Goal: Transaction & Acquisition: Purchase product/service

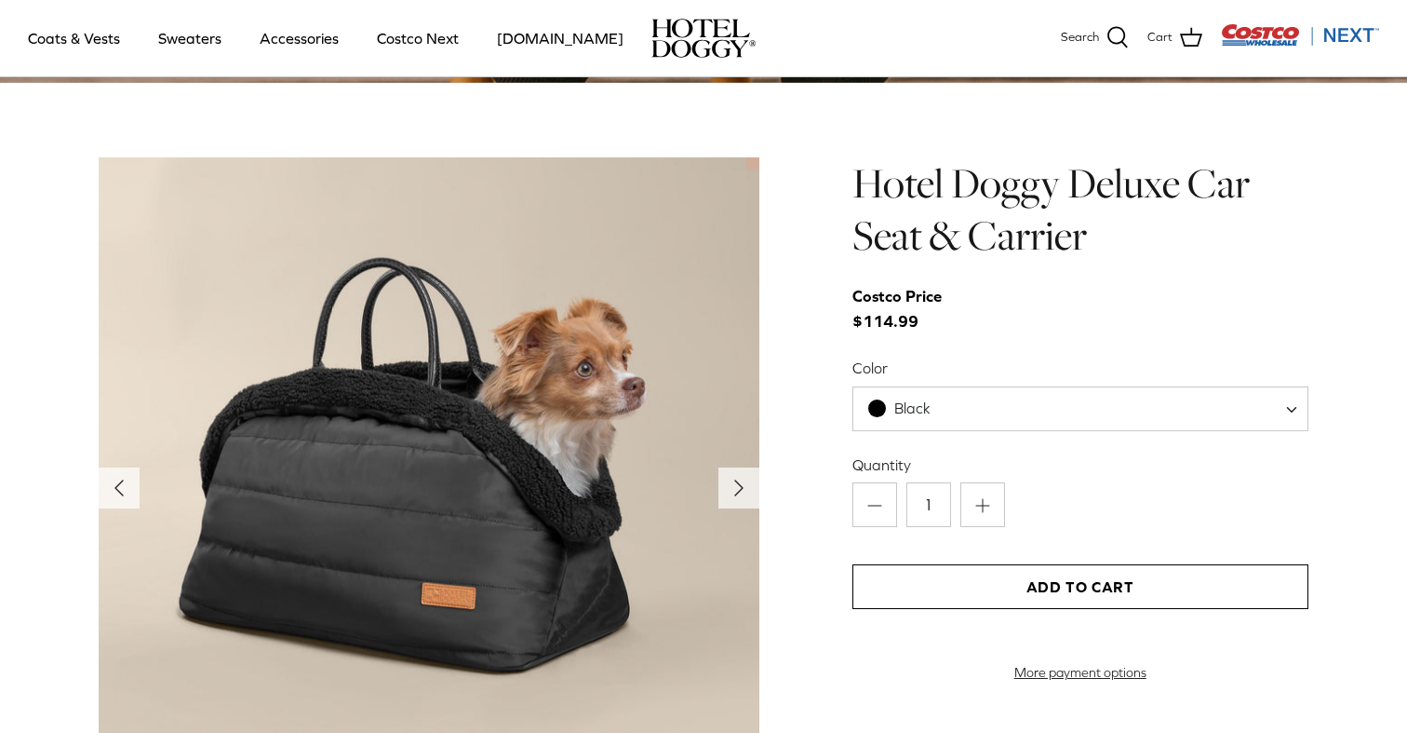
scroll to position [1849, 0]
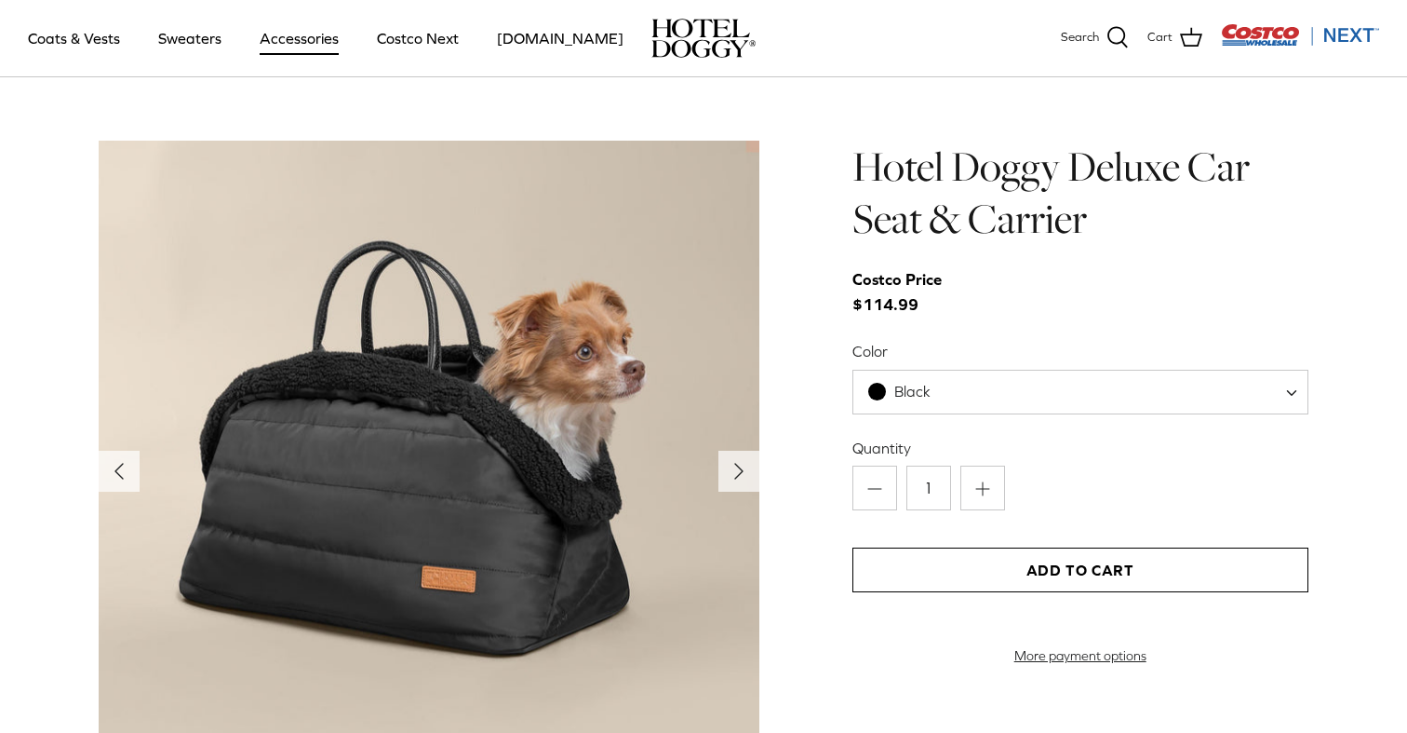
click at [312, 34] on link "Accessories" at bounding box center [299, 38] width 113 height 63
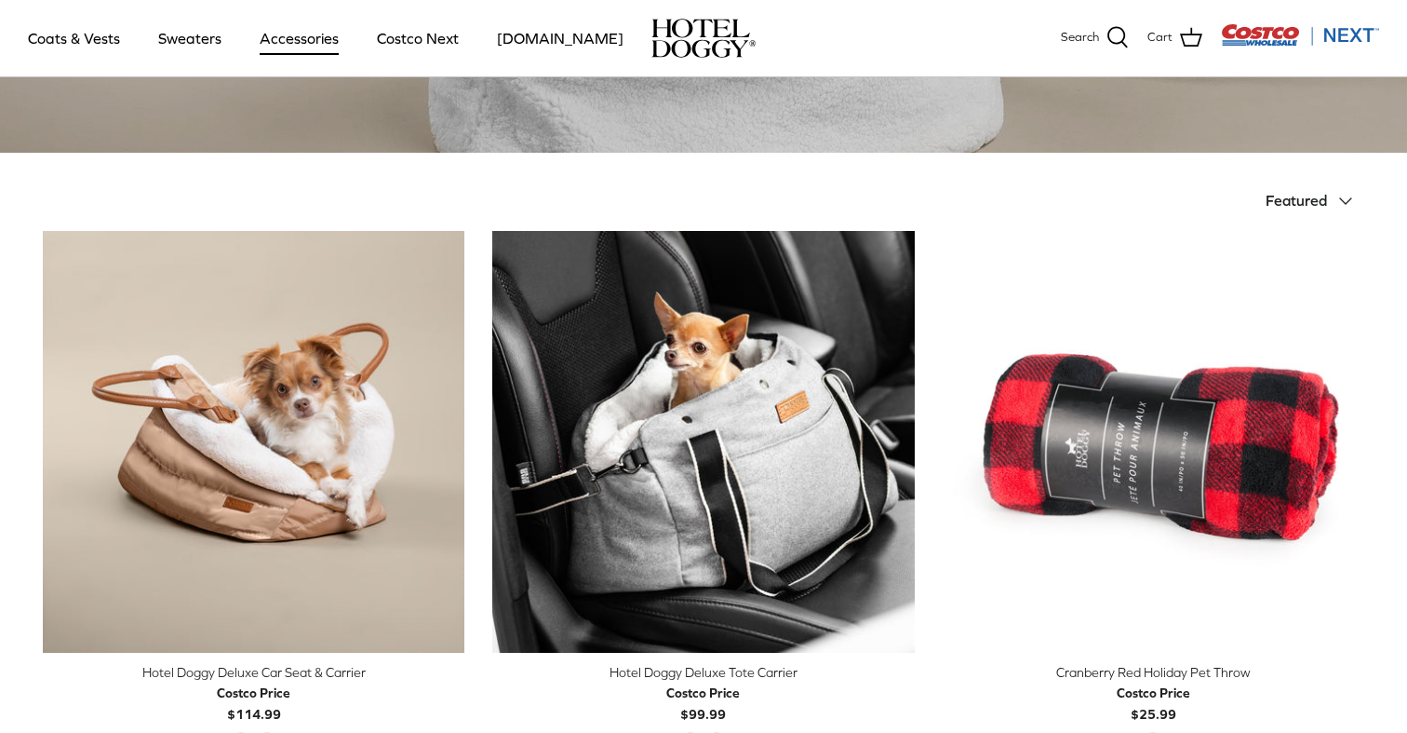
scroll to position [228, 0]
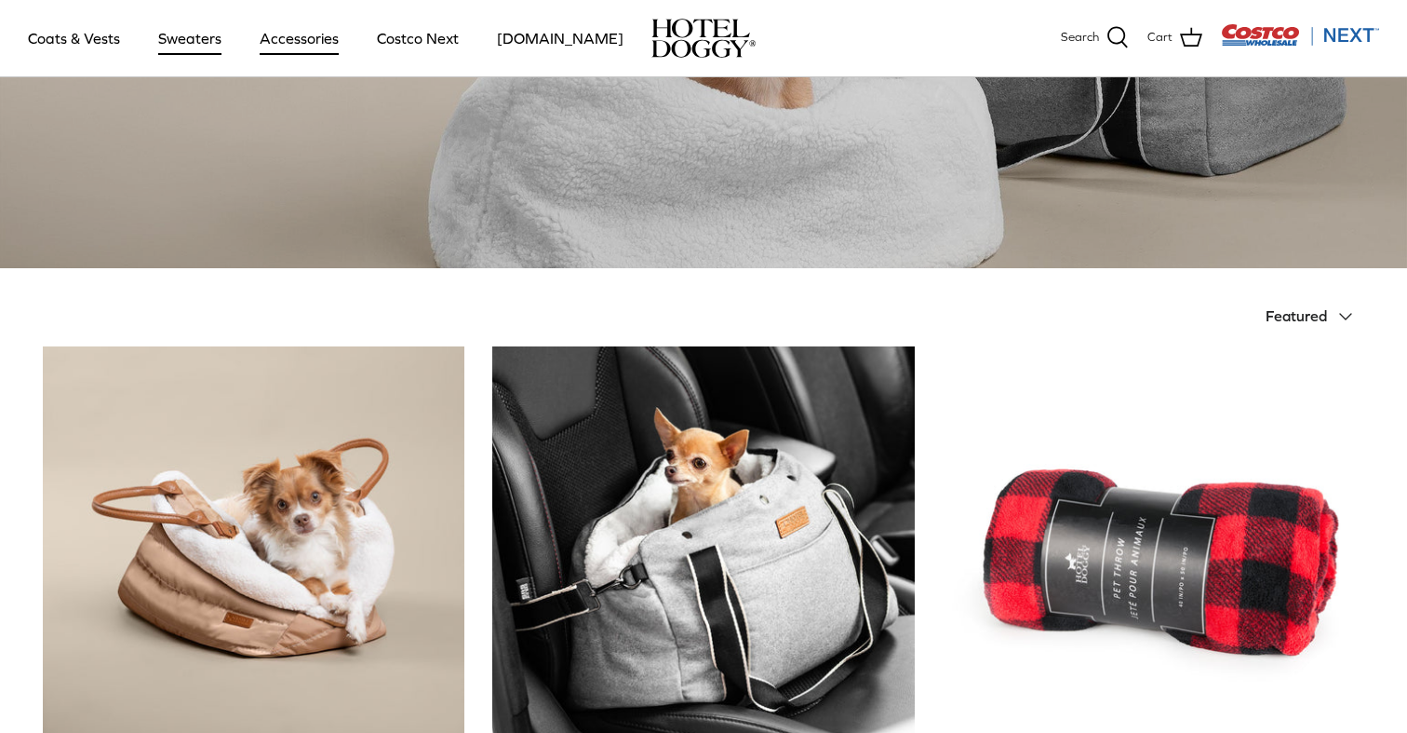
click at [204, 41] on link "Sweaters" at bounding box center [189, 38] width 97 height 63
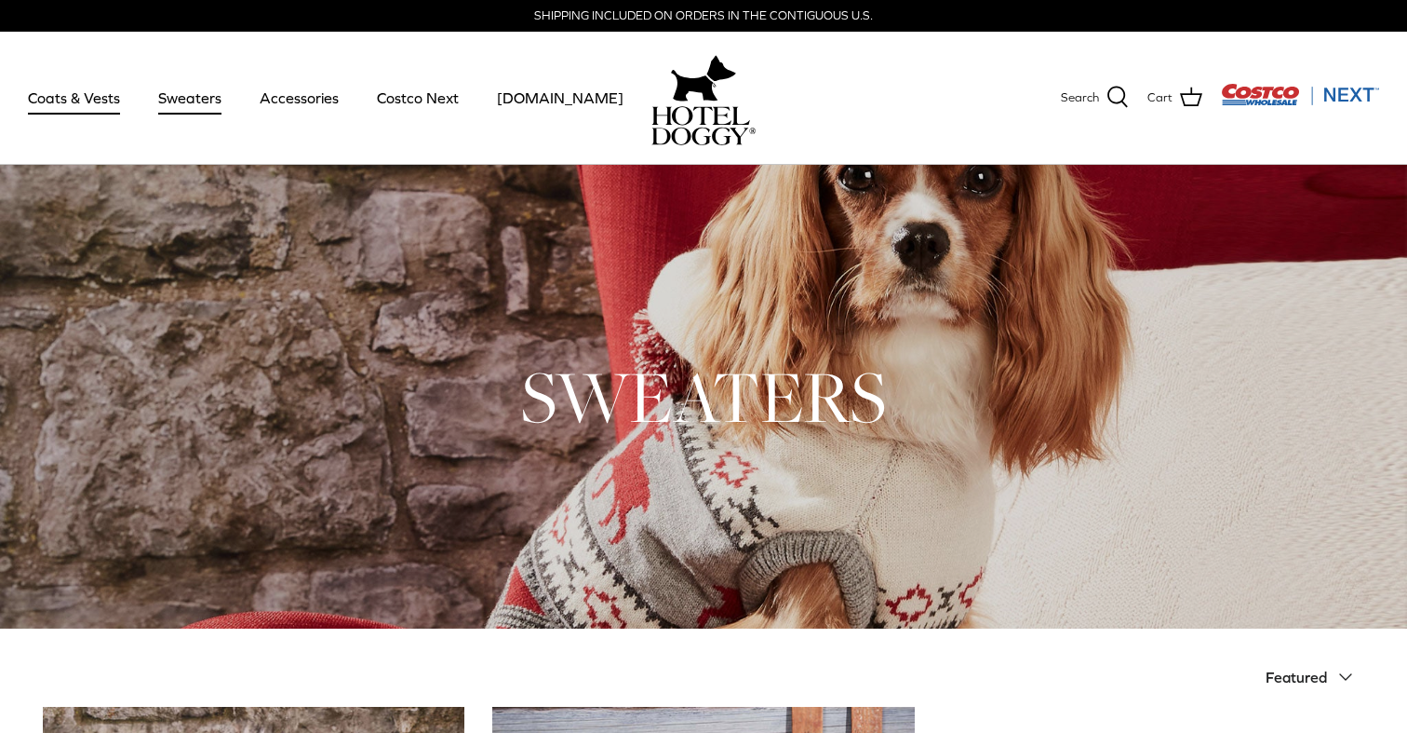
click at [67, 97] on link "Coats & Vests" at bounding box center [74, 97] width 126 height 63
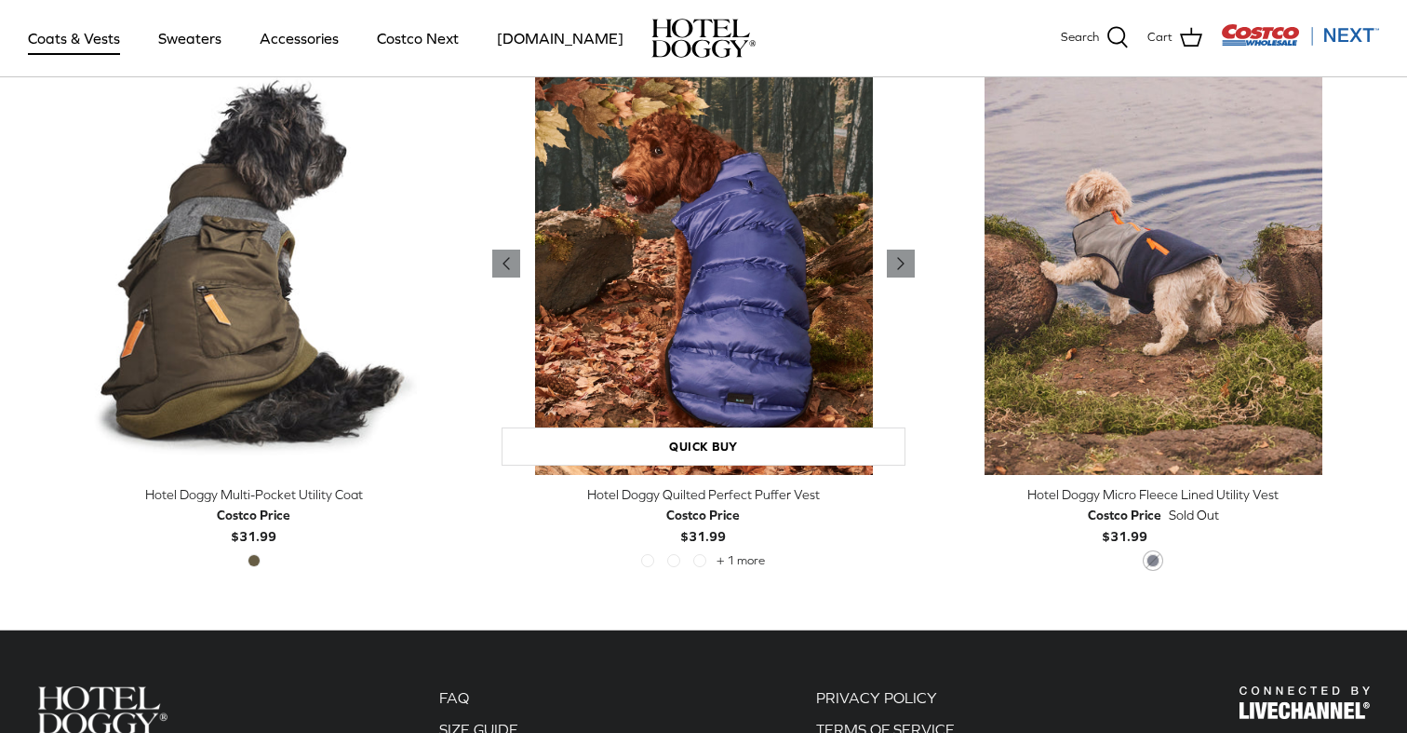
scroll to position [3928, 0]
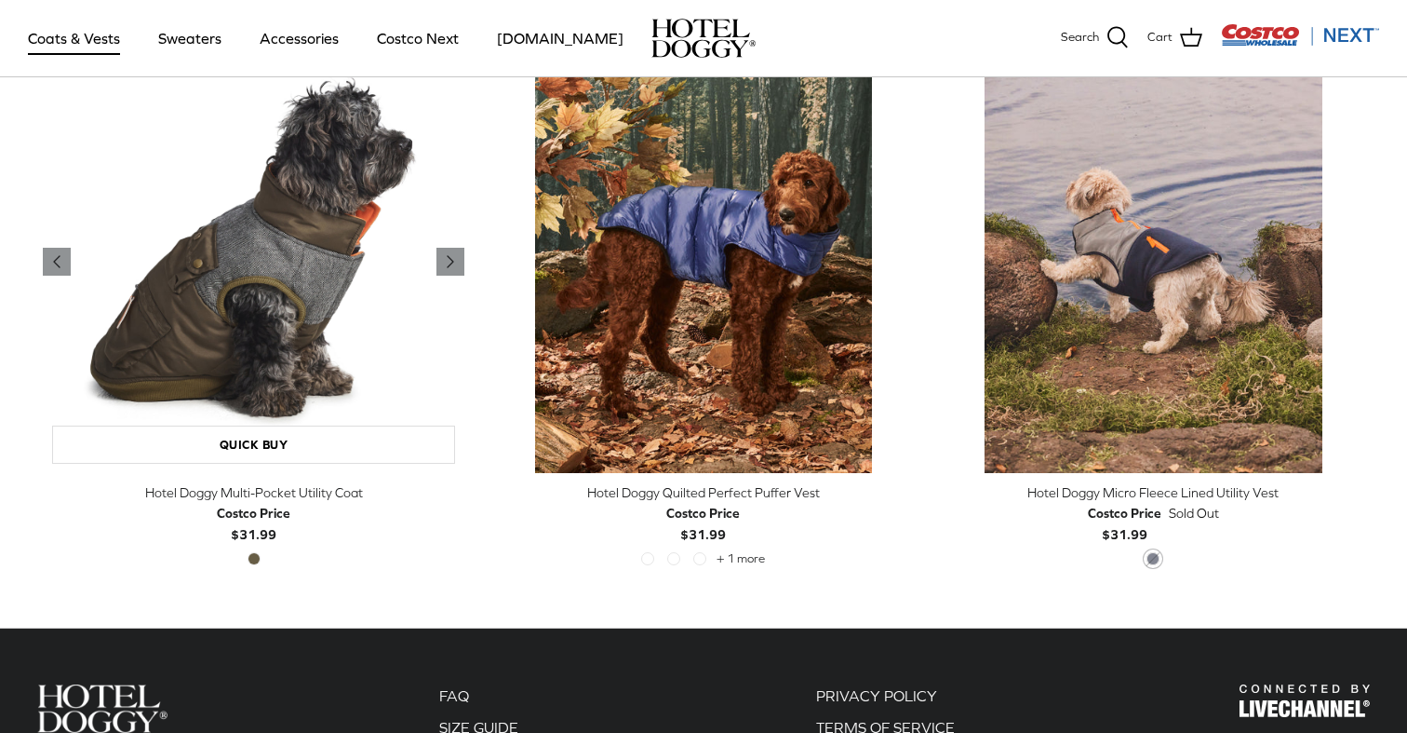
click at [302, 295] on img "Hotel Doggy Multi-Pocket Utility Coat" at bounding box center [254, 262] width 422 height 422
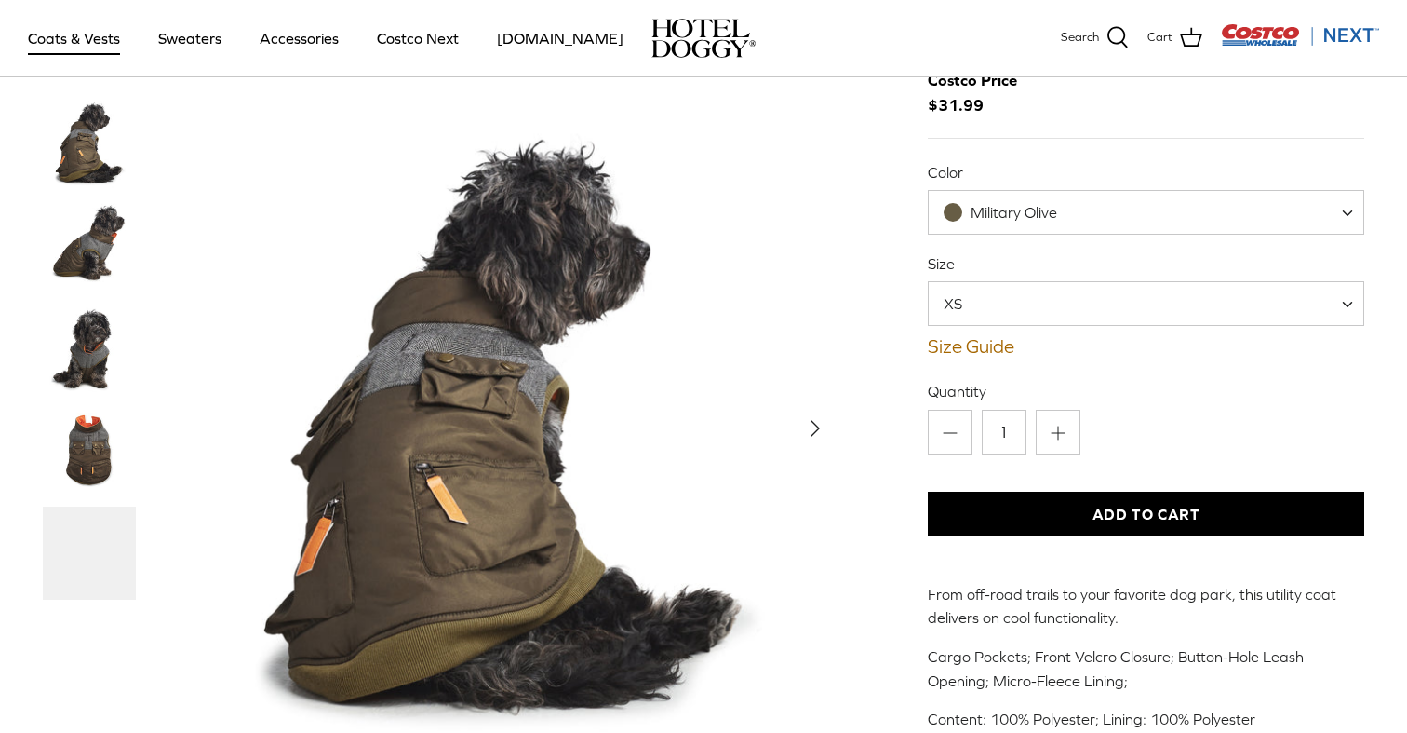
scroll to position [181, 0]
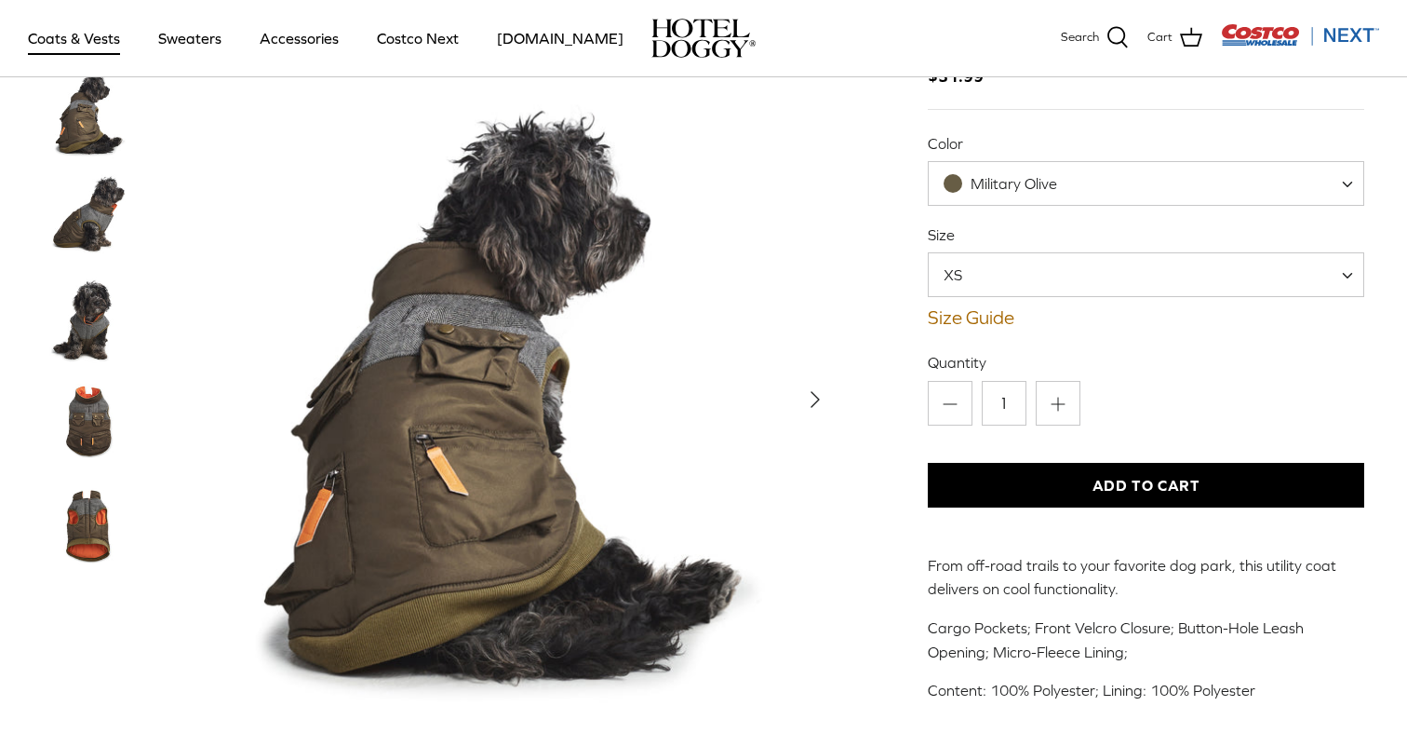
click at [1040, 279] on span "XS" at bounding box center [1146, 274] width 437 height 45
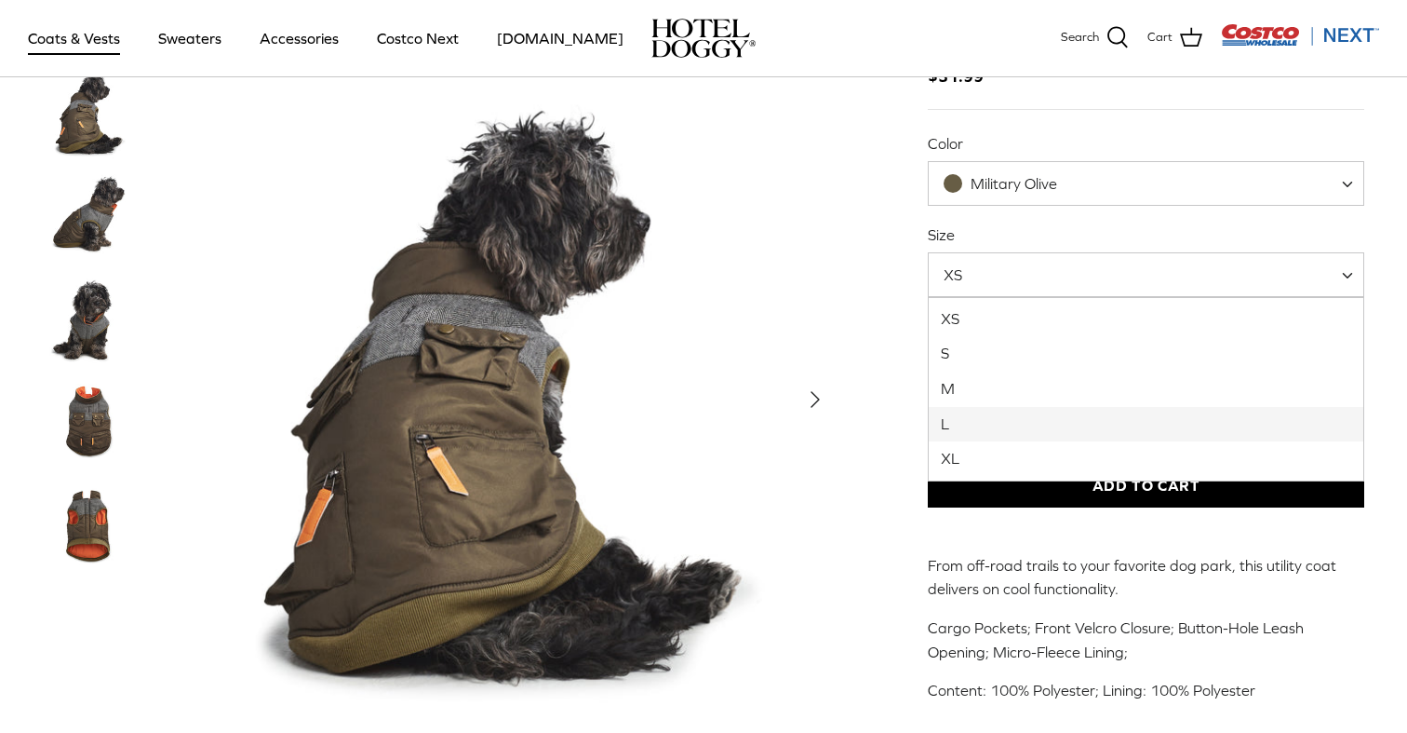
select select "L"
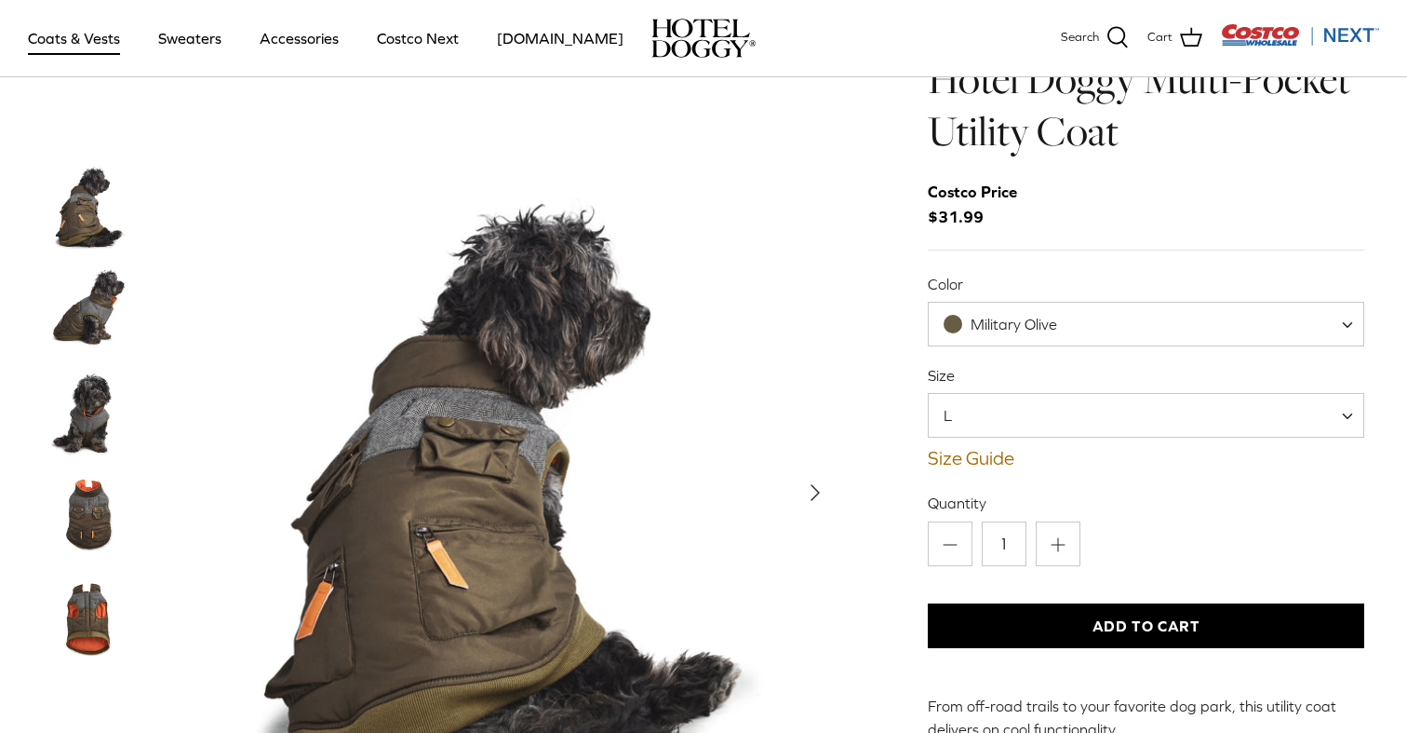
scroll to position [22, 0]
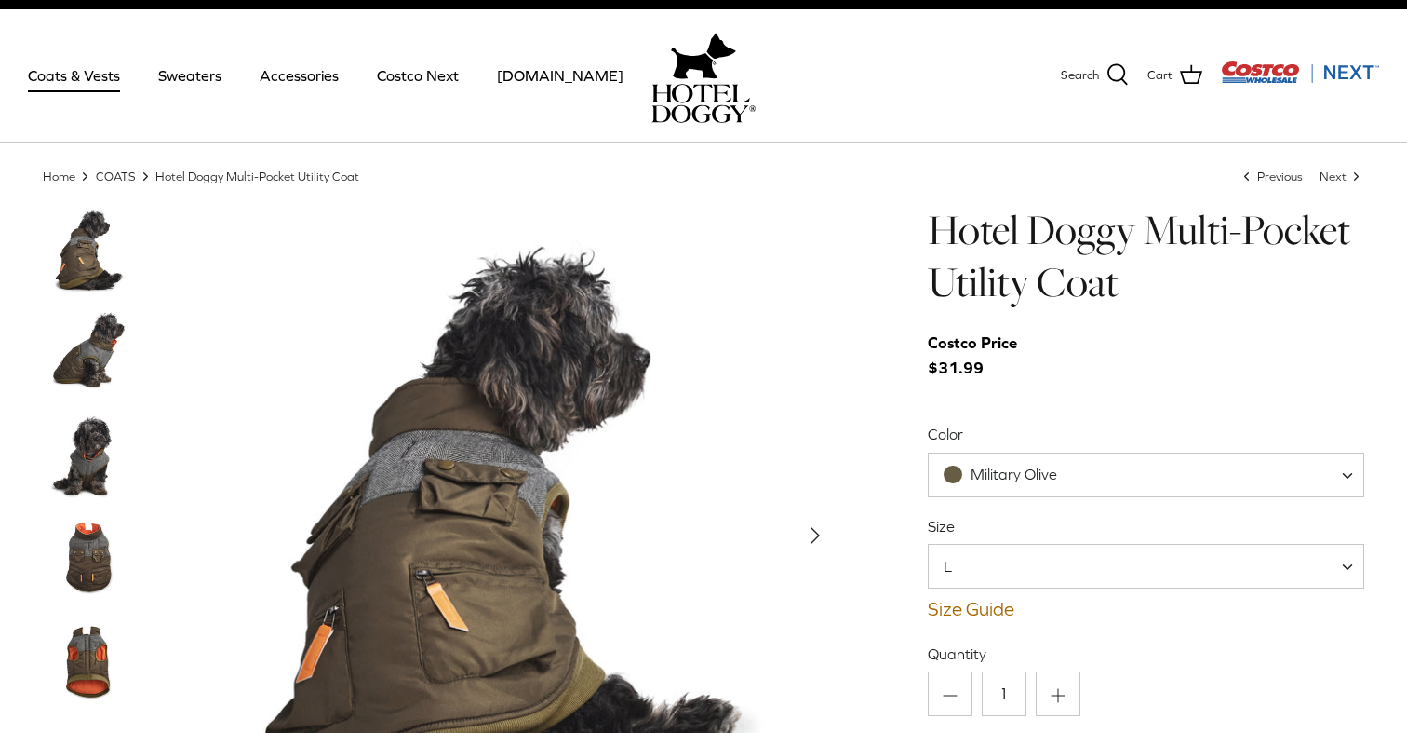
click at [51, 341] on img "Thumbnail Link" at bounding box center [89, 352] width 93 height 93
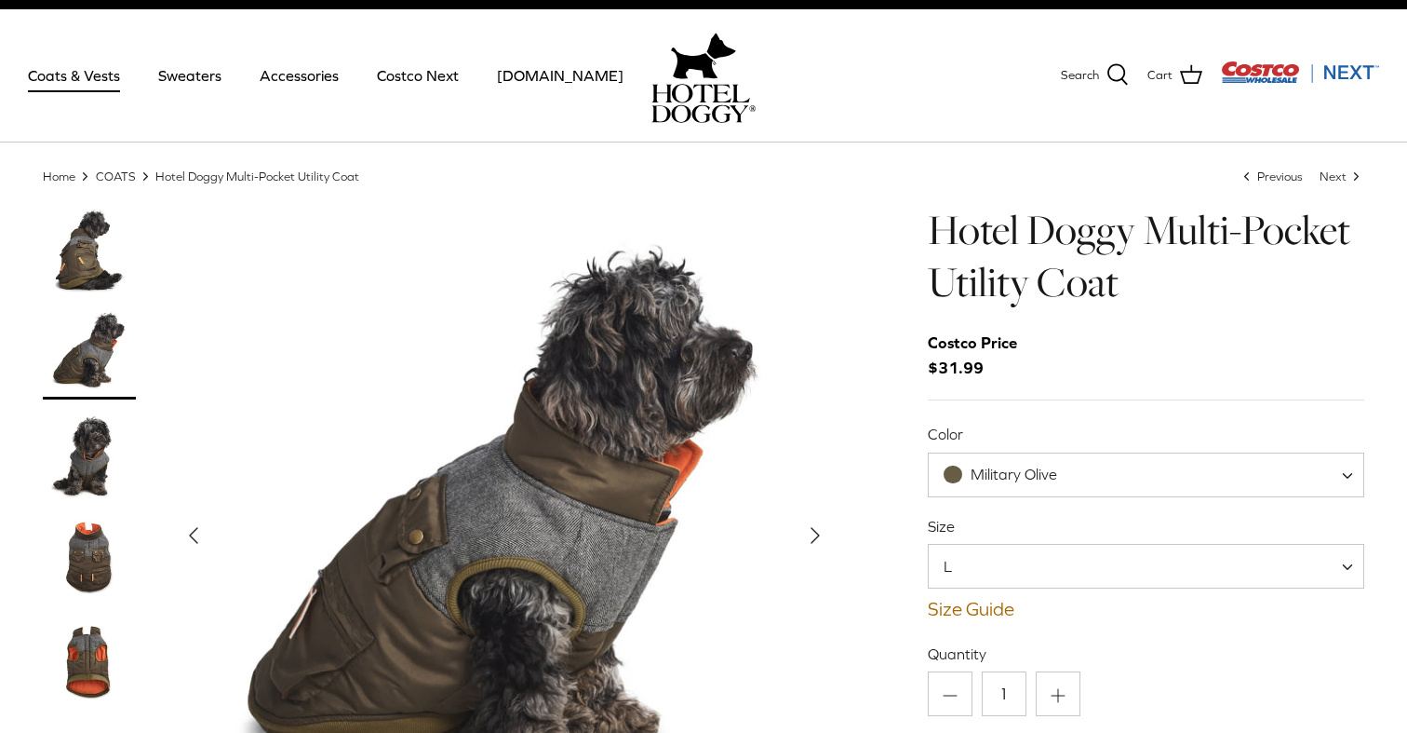
click at [92, 431] on img "Thumbnail Link" at bounding box center [89, 455] width 93 height 93
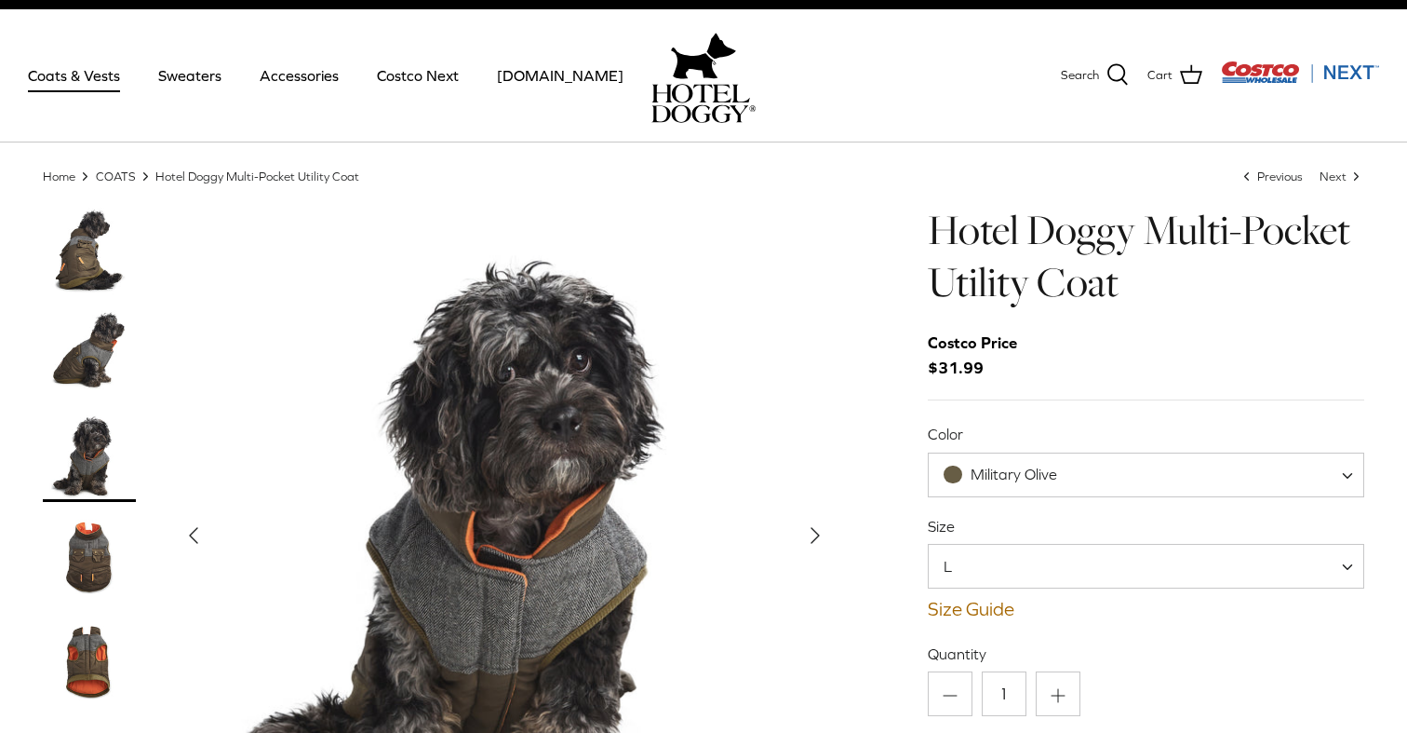
click at [96, 622] on img "Thumbnail Link" at bounding box center [89, 659] width 93 height 93
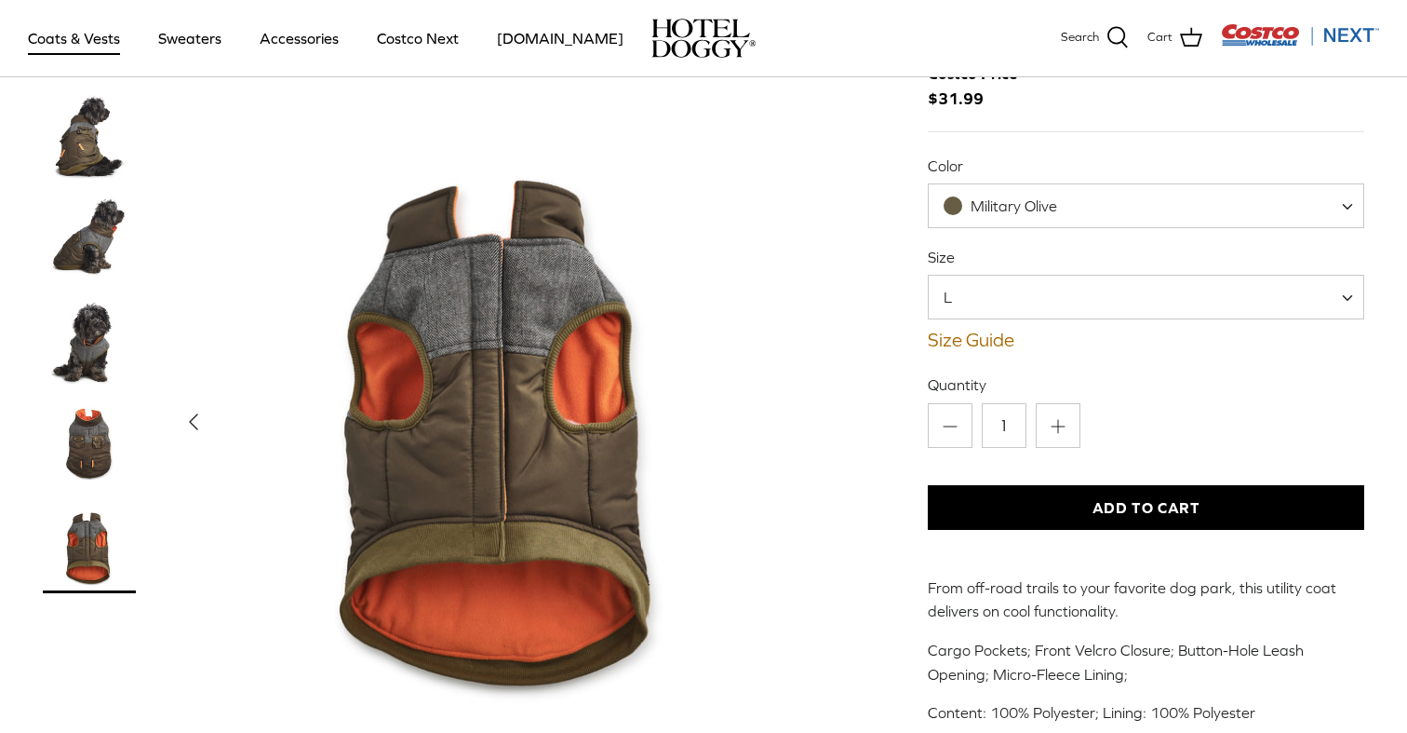
scroll to position [182, 0]
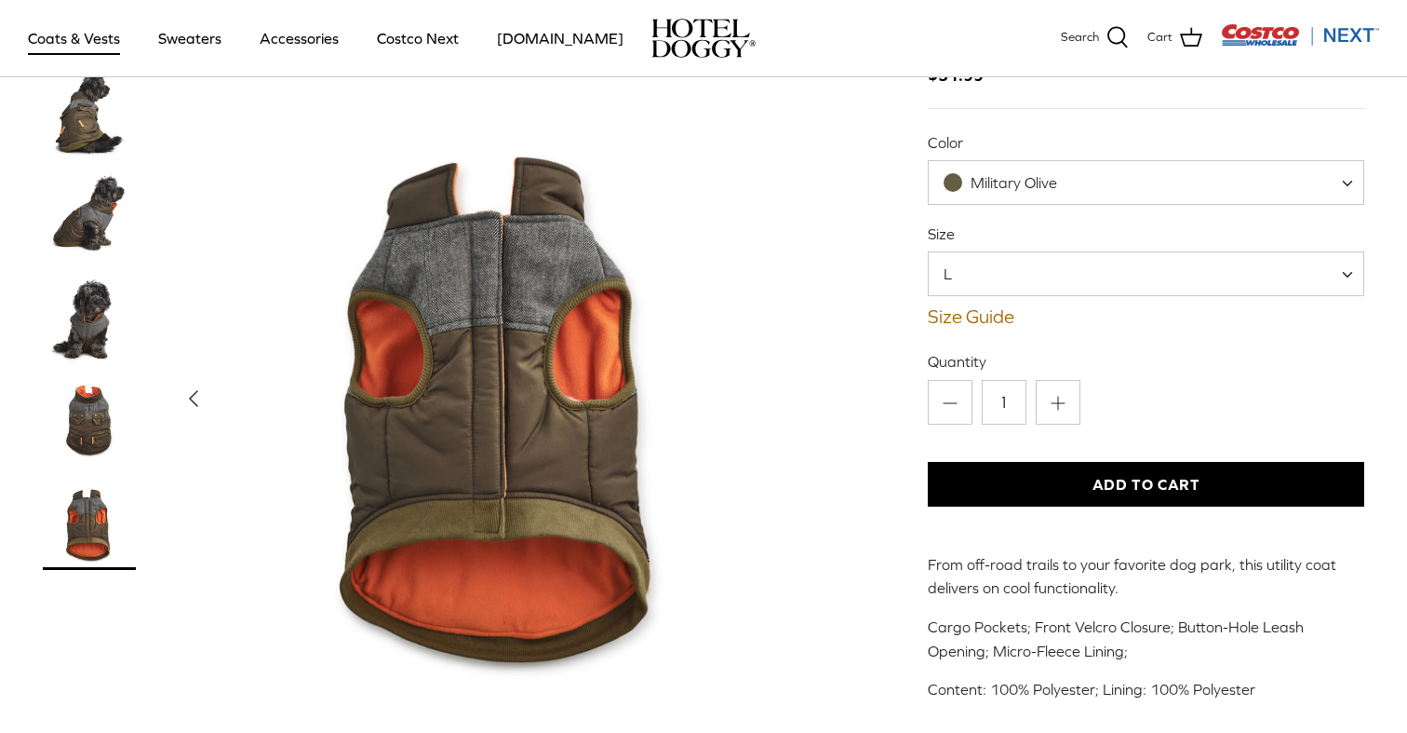
click at [65, 499] on img "Thumbnail Link" at bounding box center [89, 523] width 93 height 93
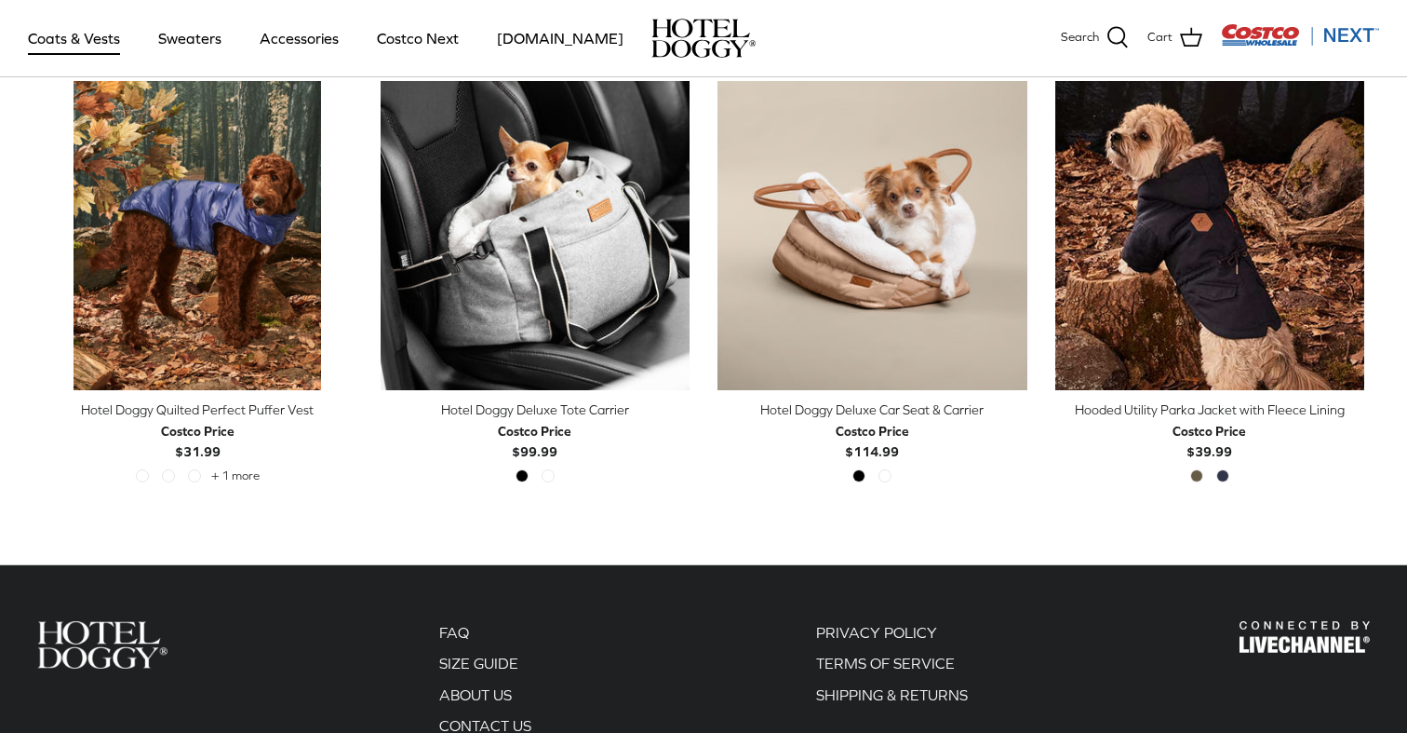
scroll to position [1173, 0]
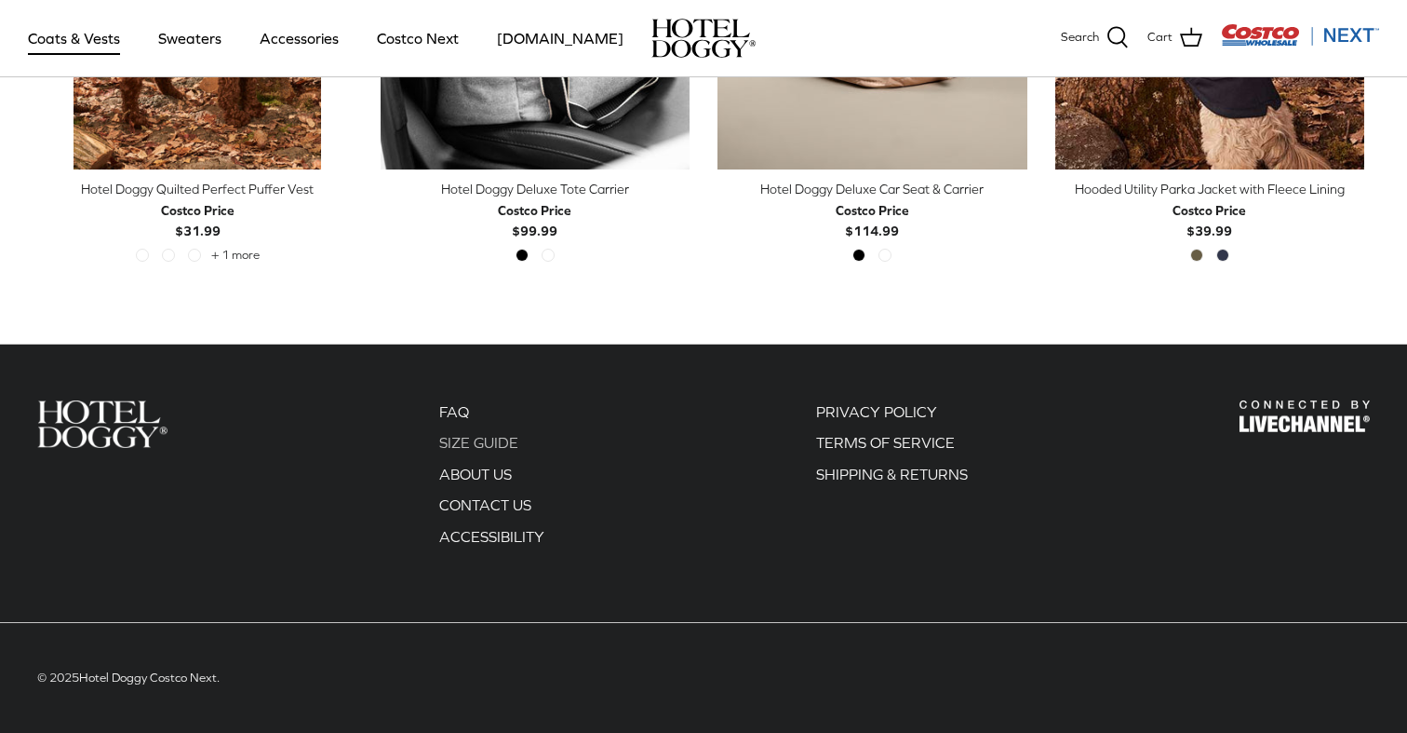
click at [472, 449] on link "SIZE GUIDE" at bounding box center [478, 442] width 79 height 17
